Goal: Task Accomplishment & Management: Manage account settings

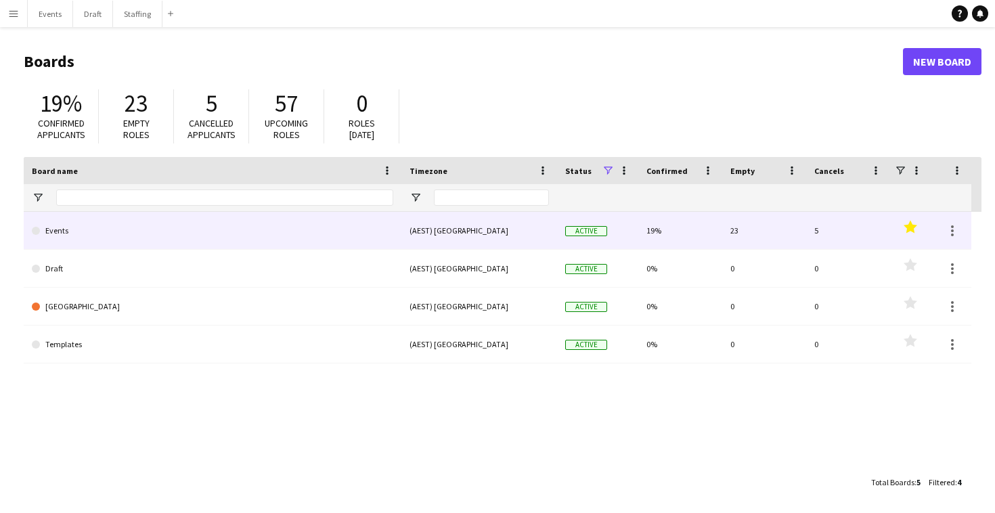
click at [316, 218] on link "Events" at bounding box center [212, 231] width 361 height 38
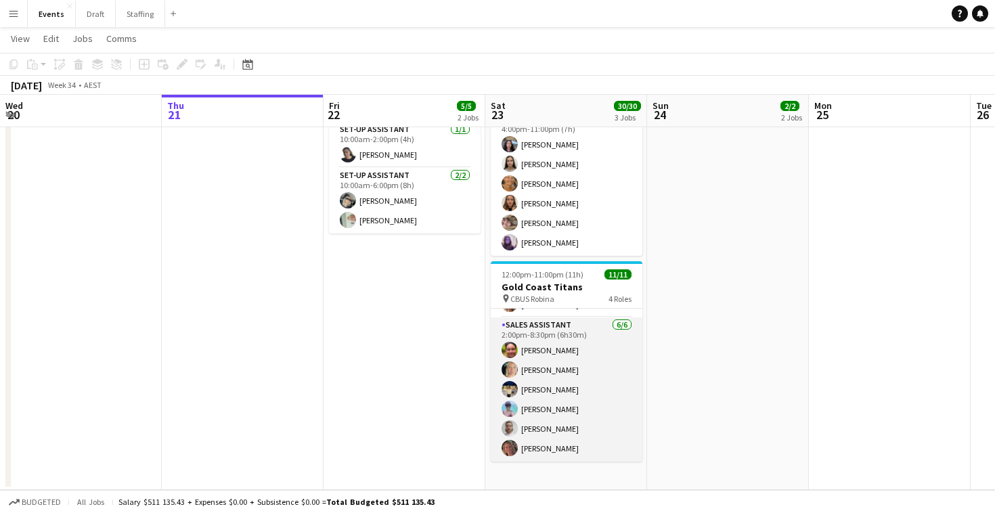
scroll to position [169, 0]
click at [605, 392] on app-card-role "Sales Assistant [DATE] 2:00pm-8:30pm (6h30m) [PERSON_NAME] [PERSON_NAME] [PERSO…" at bounding box center [567, 389] width 152 height 144
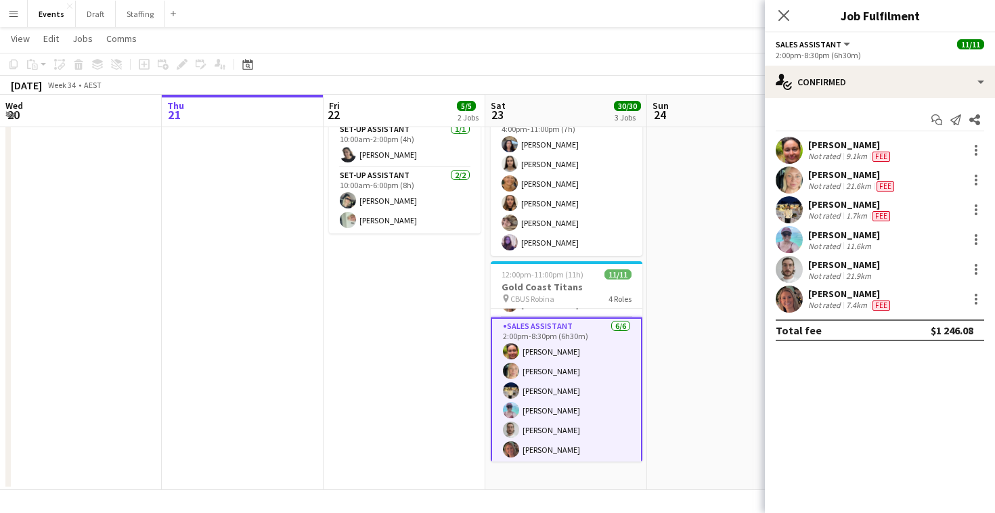
click at [824, 294] on div "[PERSON_NAME]" at bounding box center [850, 294] width 85 height 12
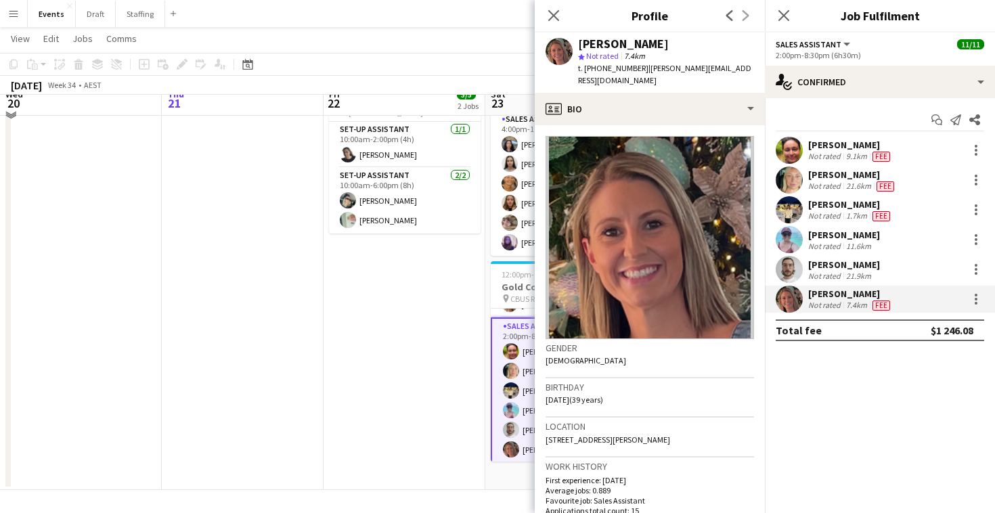
scroll to position [201, 0]
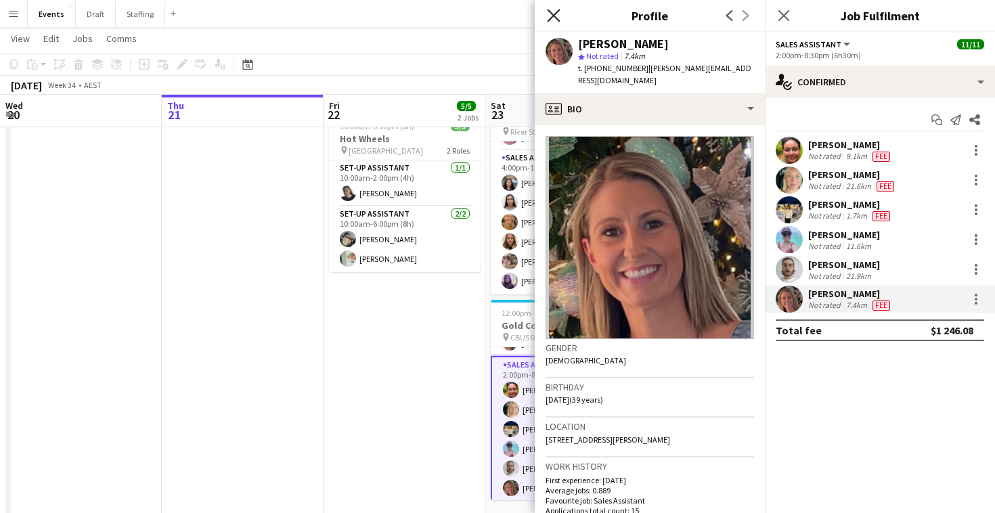
click at [555, 12] on icon "Close pop-in" at bounding box center [553, 15] width 13 height 13
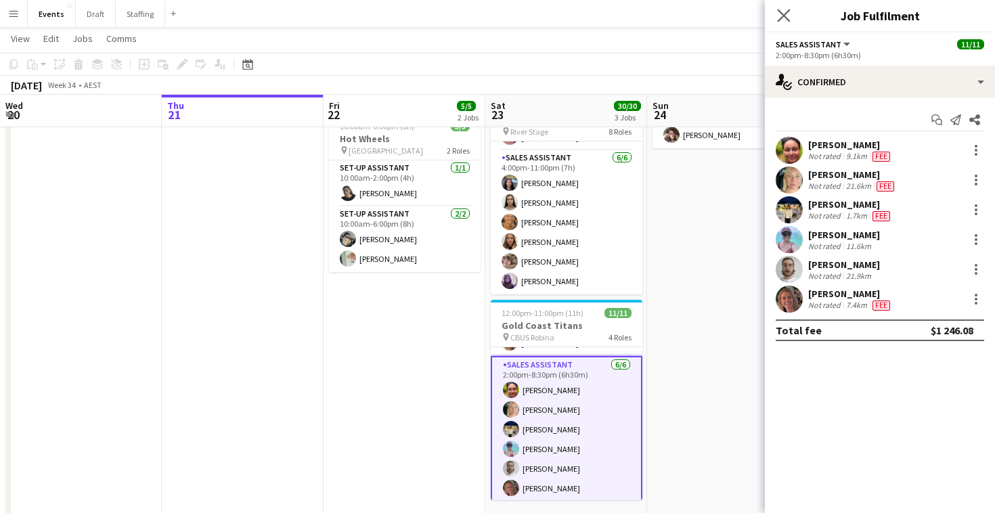
click at [790, 9] on app-icon "Close pop-in" at bounding box center [784, 16] width 20 height 20
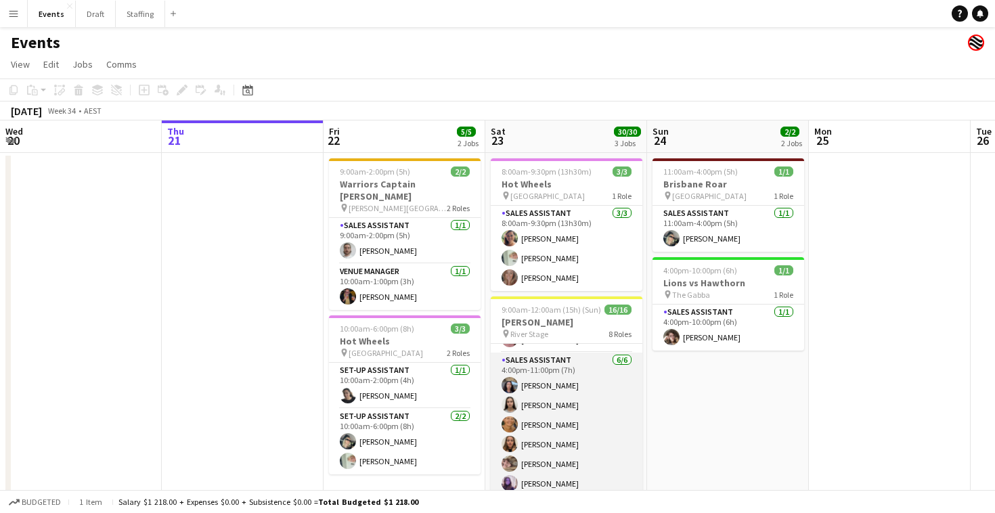
scroll to position [3, 0]
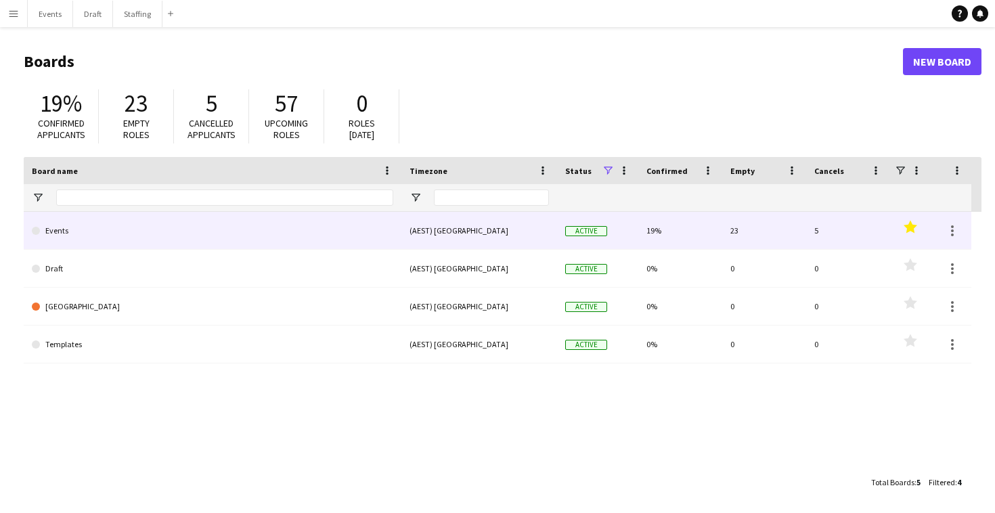
click at [288, 215] on link "Events" at bounding box center [212, 231] width 361 height 38
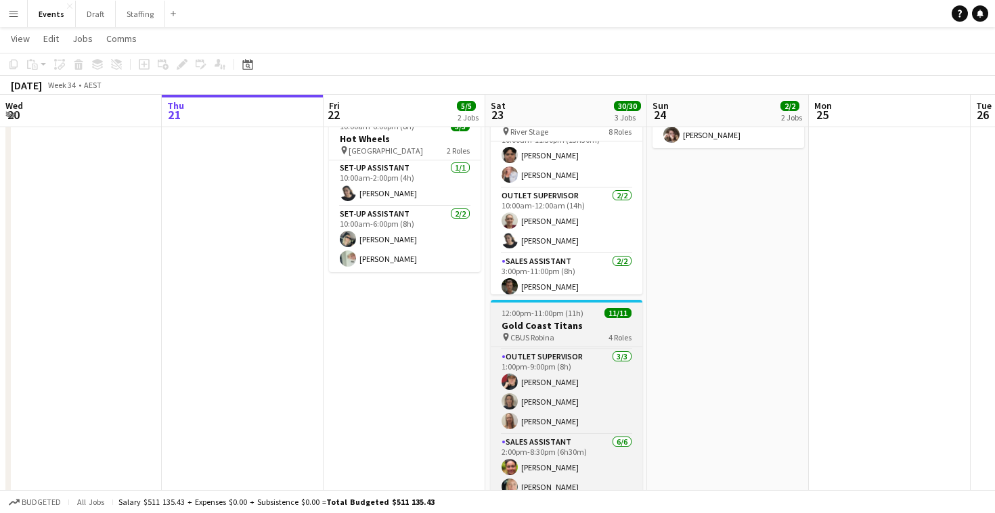
scroll to position [93, 0]
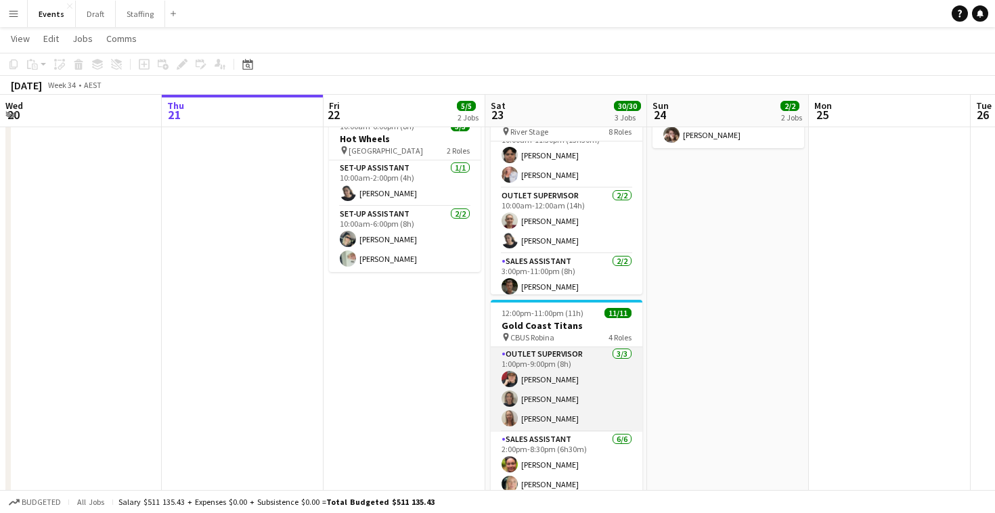
click at [541, 382] on app-card-role "Outlet Supervisor 3/3 1:00pm-9:00pm (8h) Rebecca Morris Kim Middleton Samantha …" at bounding box center [567, 389] width 152 height 85
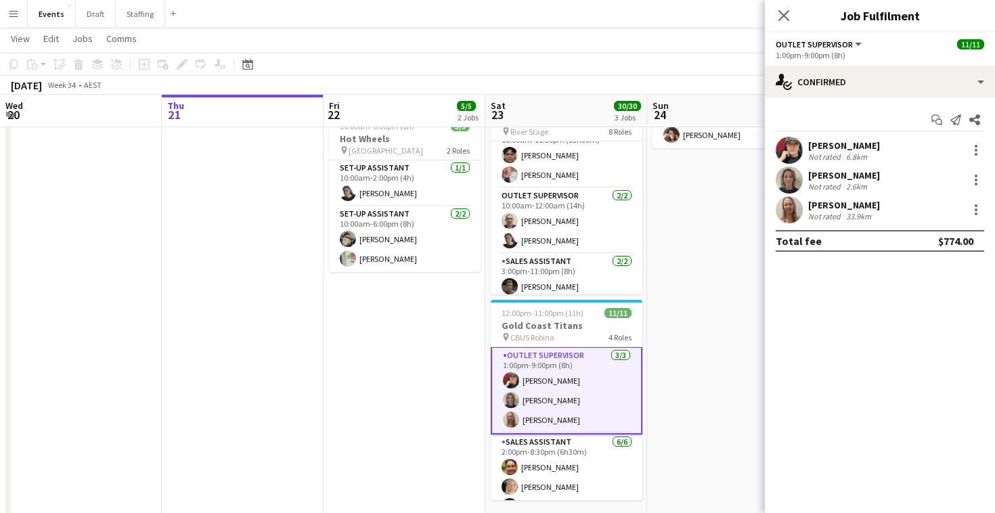
click at [822, 144] on div "[PERSON_NAME]" at bounding box center [844, 145] width 72 height 12
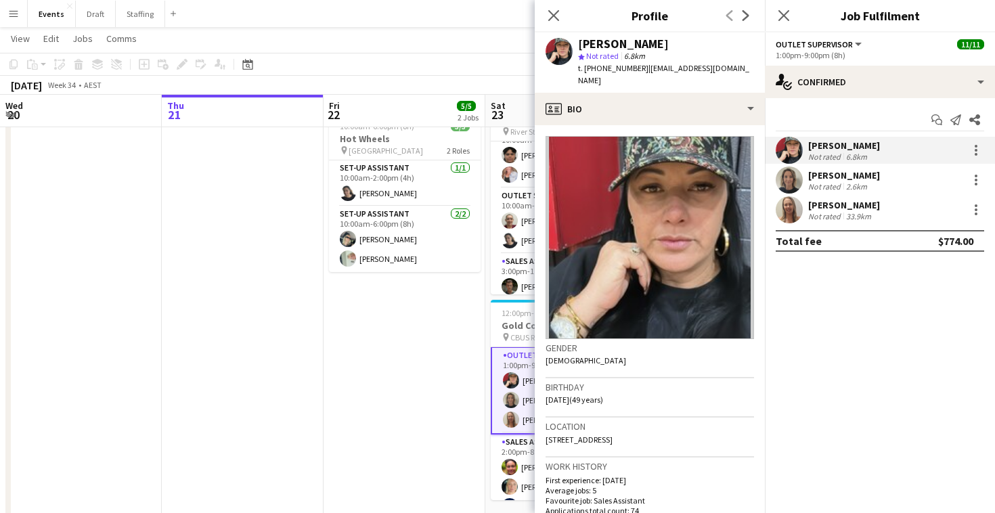
click at [825, 206] on div "[PERSON_NAME]" at bounding box center [844, 205] width 72 height 12
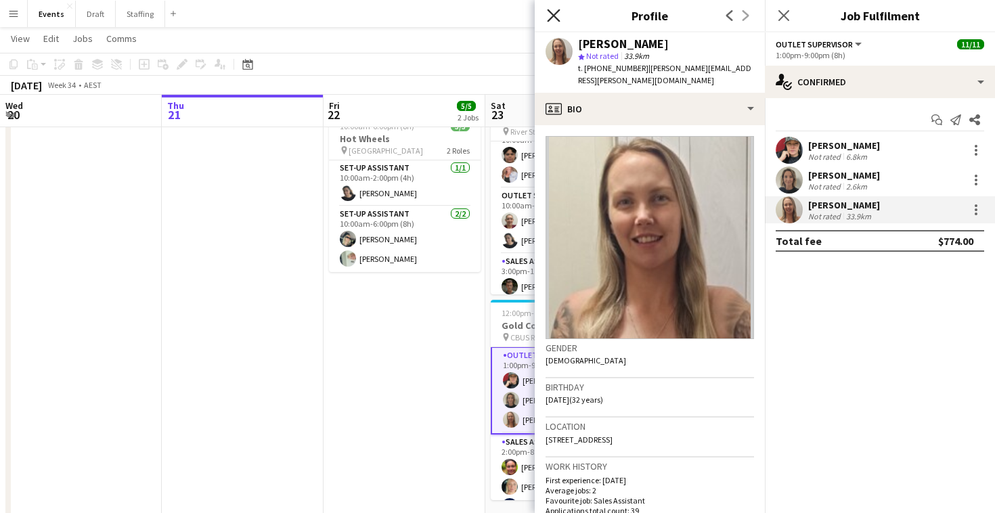
click at [552, 14] on icon at bounding box center [553, 15] width 13 height 13
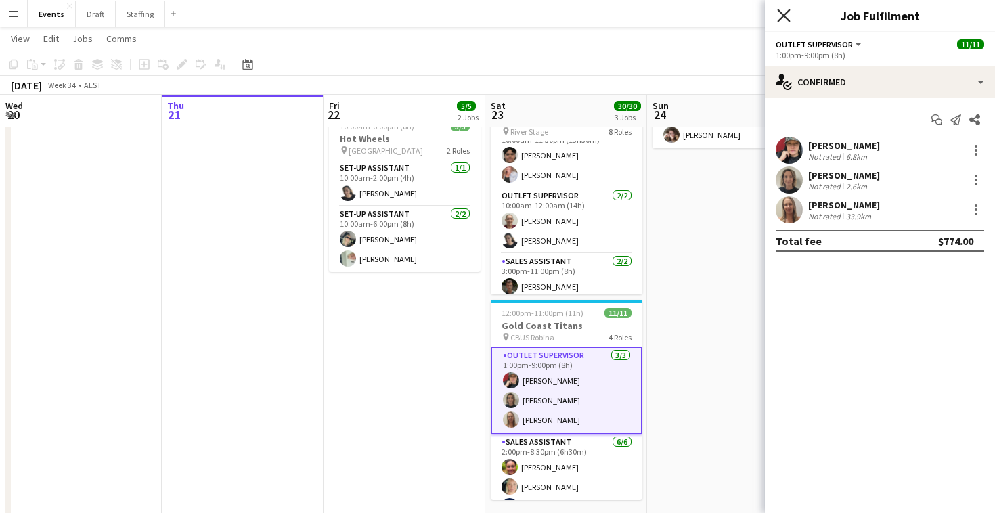
click at [781, 10] on icon "Close pop-in" at bounding box center [783, 15] width 13 height 13
